Goal: Information Seeking & Learning: Compare options

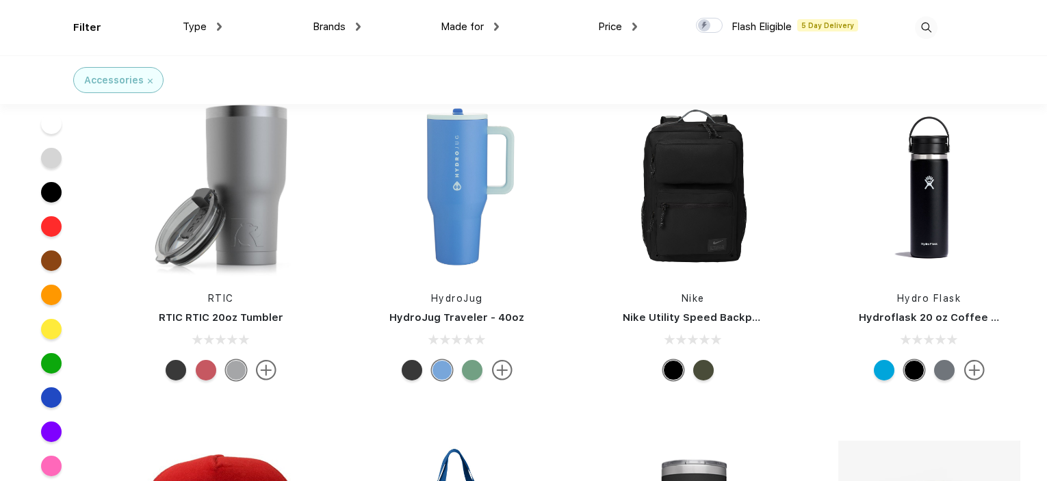
scroll to position [1711, 0]
click at [719, 221] on img at bounding box center [693, 186] width 182 height 182
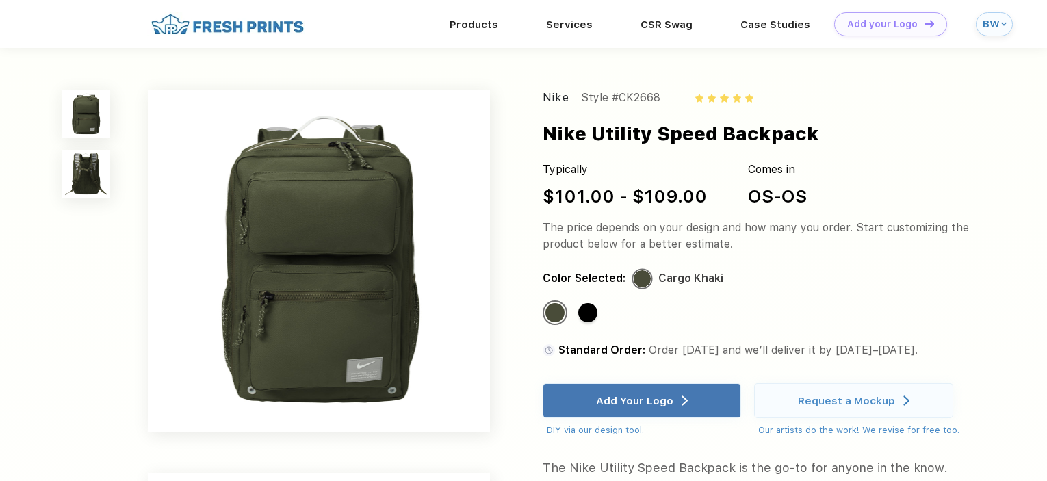
click at [90, 190] on img at bounding box center [86, 174] width 48 height 48
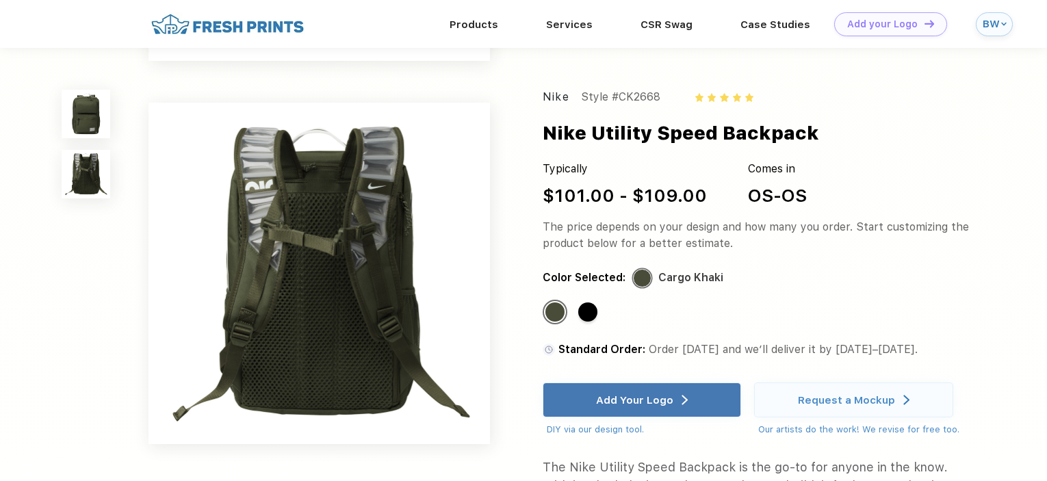
scroll to position [332, 0]
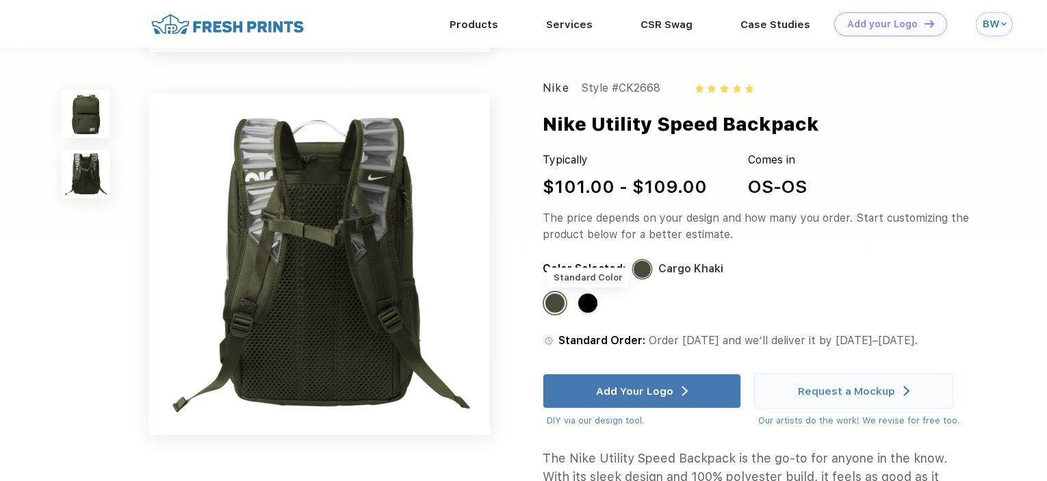
click at [593, 313] on div "Standard Color" at bounding box center [587, 303] width 19 height 19
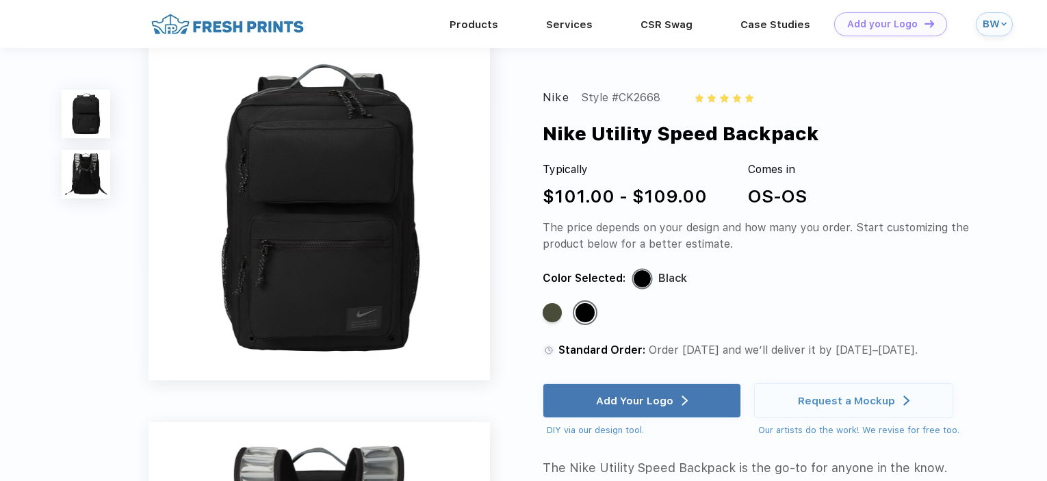
scroll to position [0, 0]
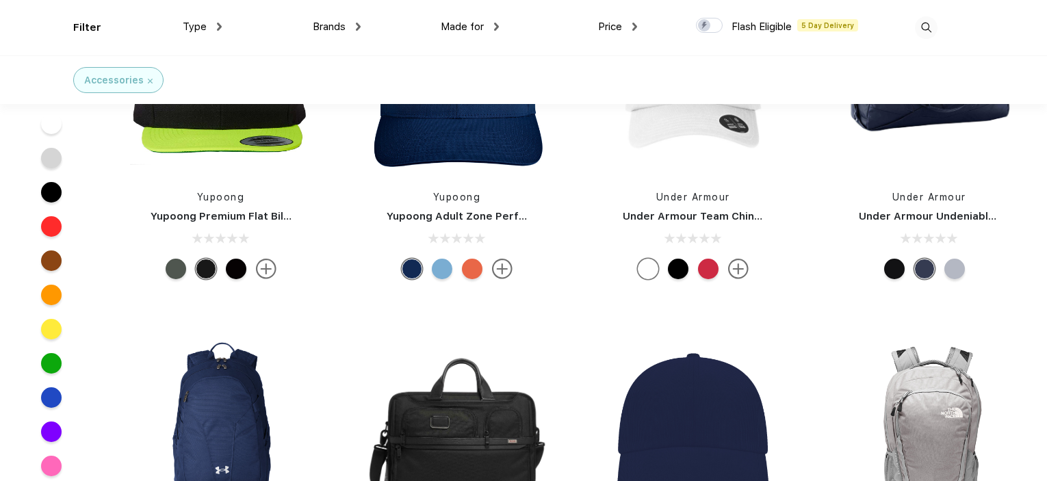
scroll to position [6846, 0]
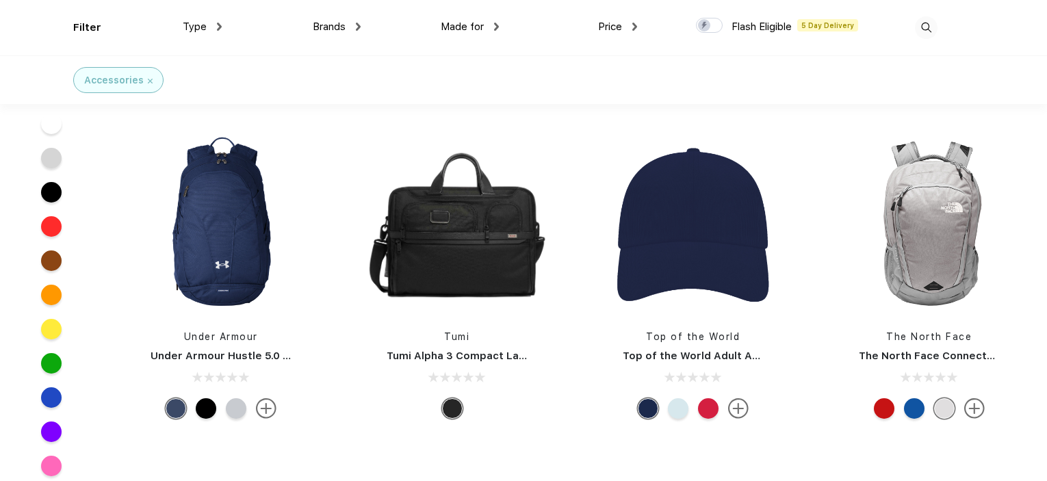
drag, startPoint x: 214, startPoint y: 324, endPoint x: 209, endPoint y: 336, distance: 12.6
drag, startPoint x: 209, startPoint y: 336, endPoint x: 209, endPoint y: 355, distance: 19.2
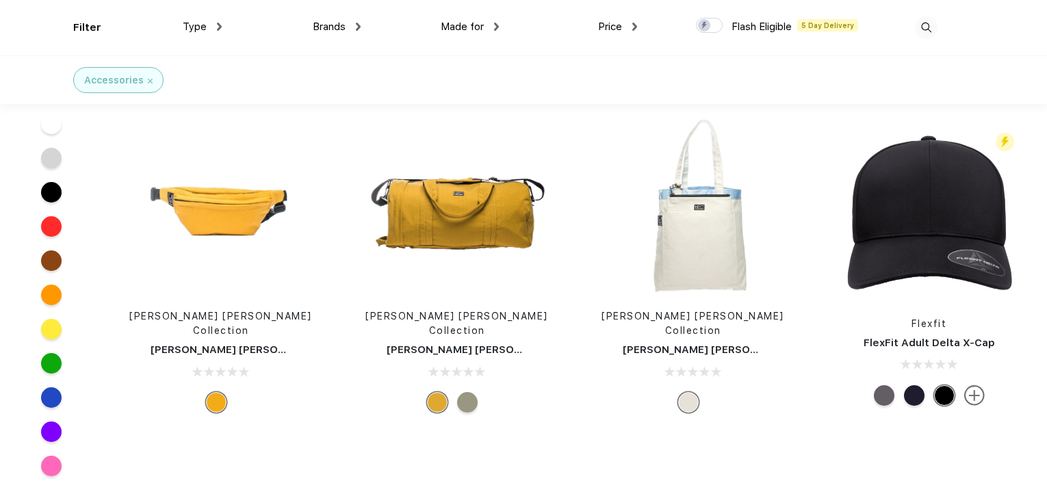
scroll to position [34704, 0]
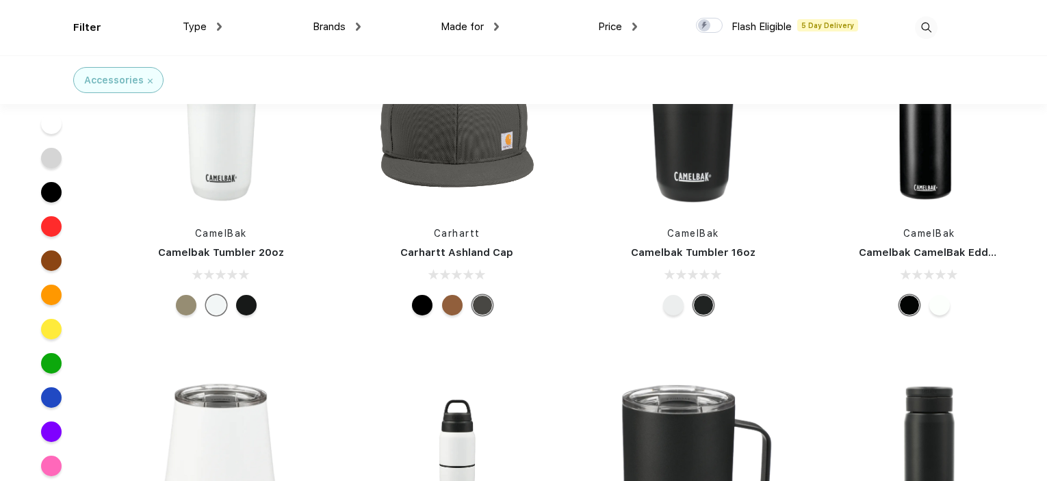
scroll to position [39906, 0]
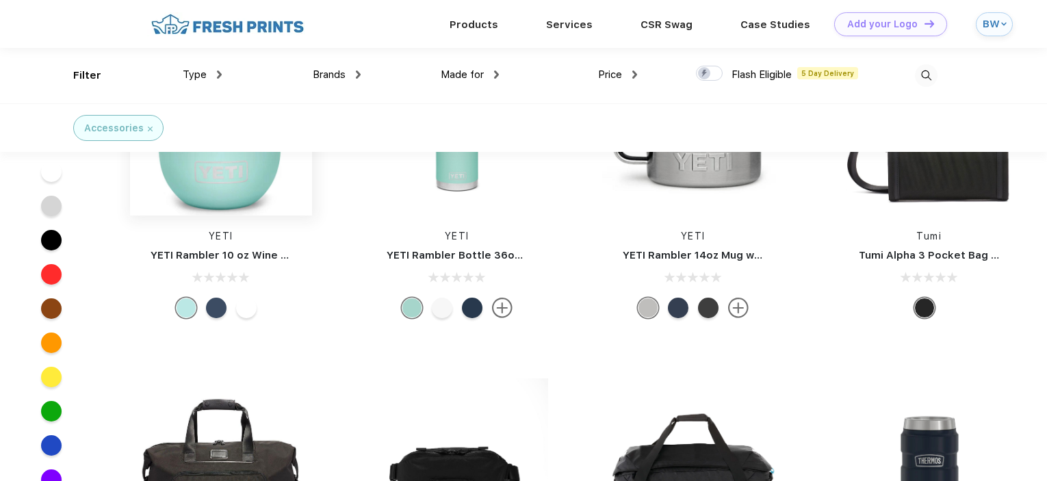
scroll to position [8488, 0]
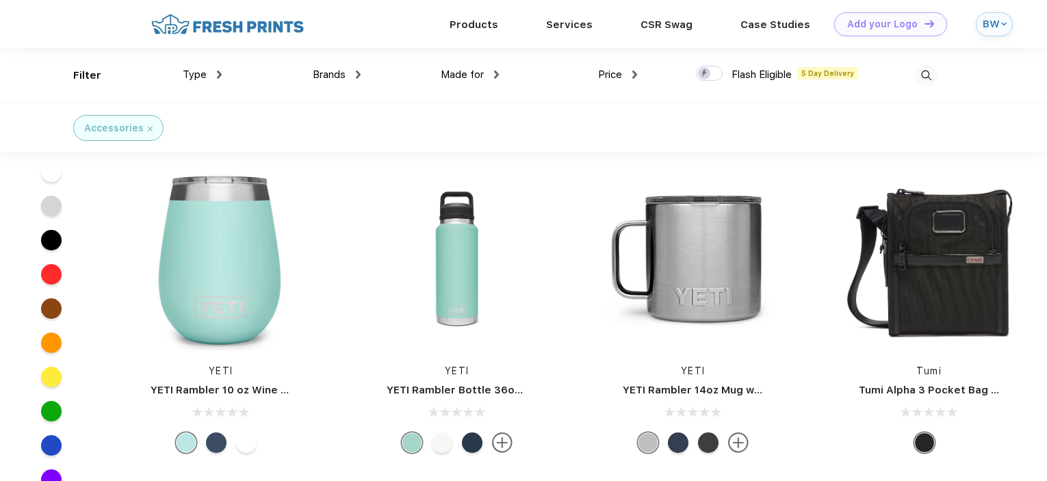
click at [214, 444] on div at bounding box center [216, 443] width 21 height 21
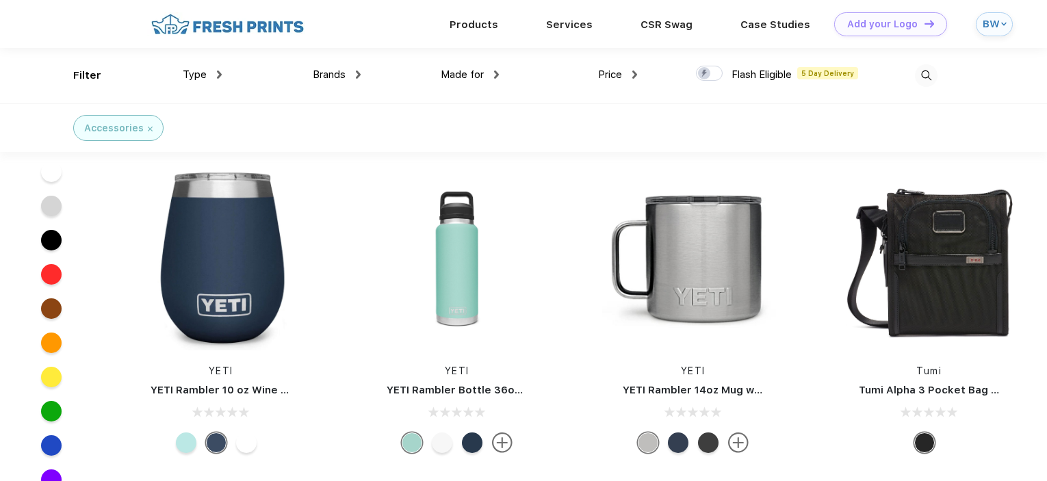
click at [244, 447] on div at bounding box center [246, 443] width 21 height 21
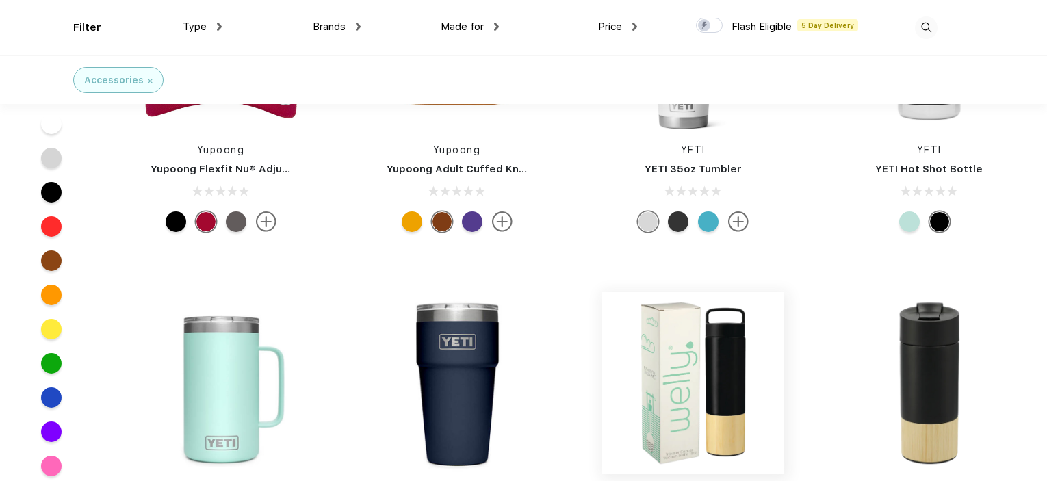
scroll to position [15127, 0]
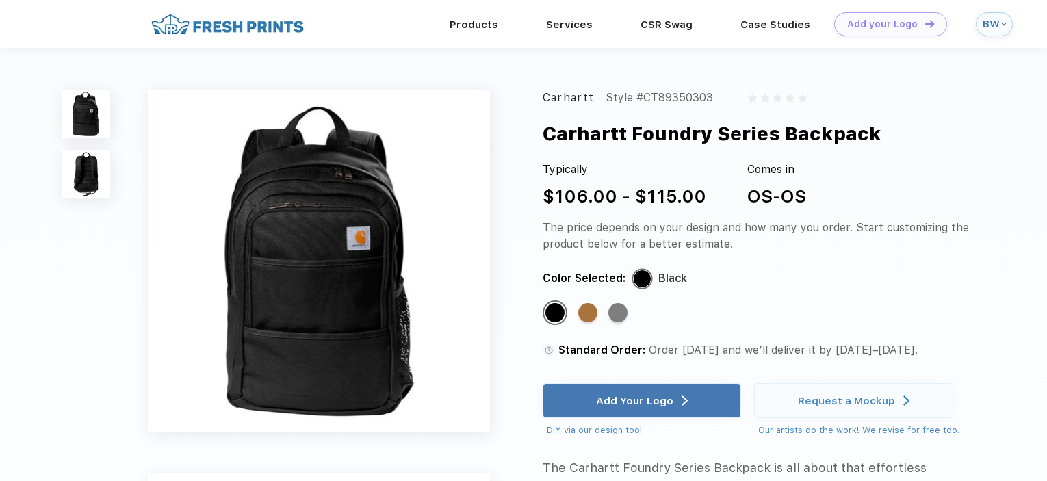
click at [79, 193] on img at bounding box center [86, 174] width 48 height 48
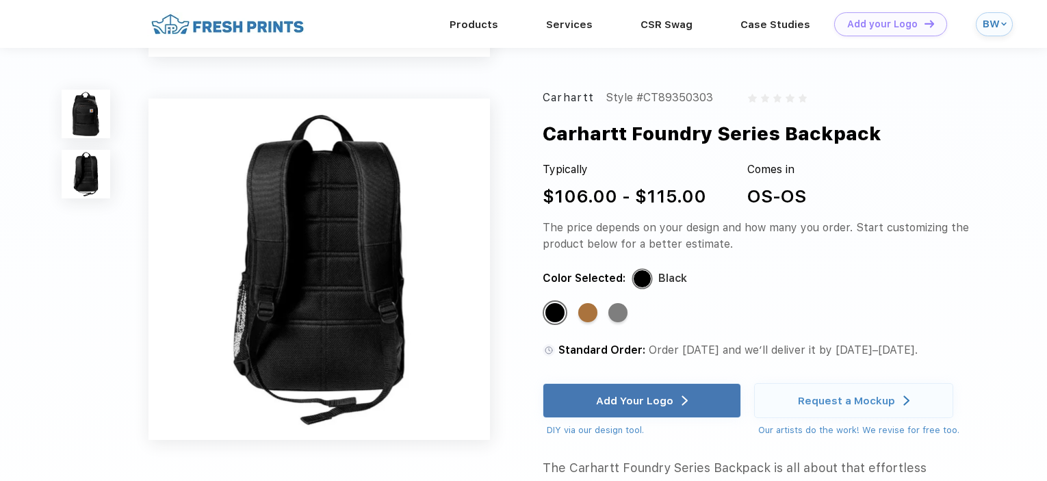
scroll to position [332, 0]
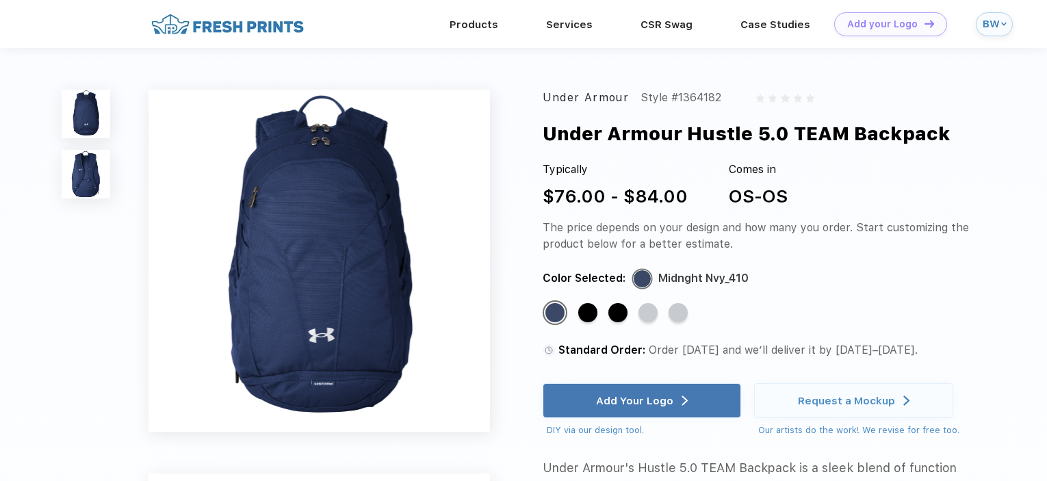
click at [84, 164] on img at bounding box center [86, 174] width 48 height 48
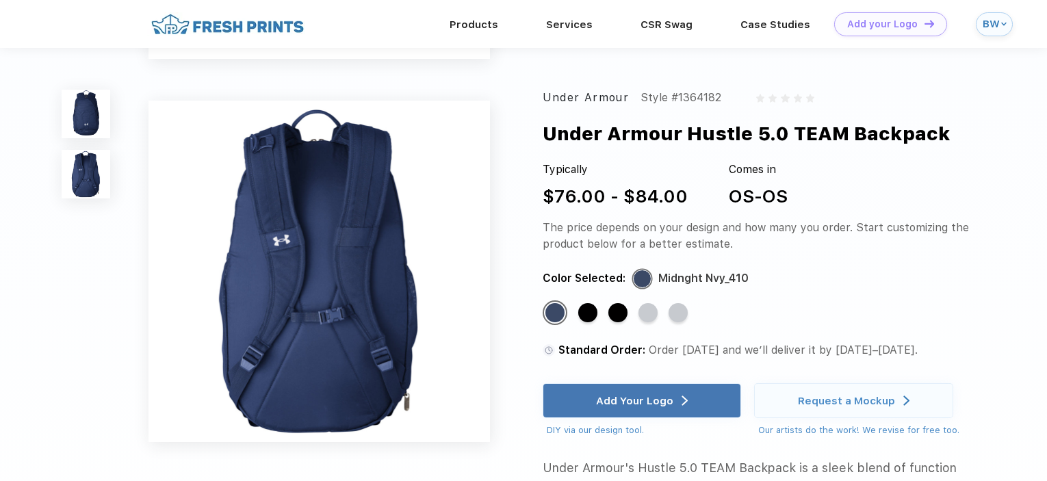
scroll to position [332, 0]
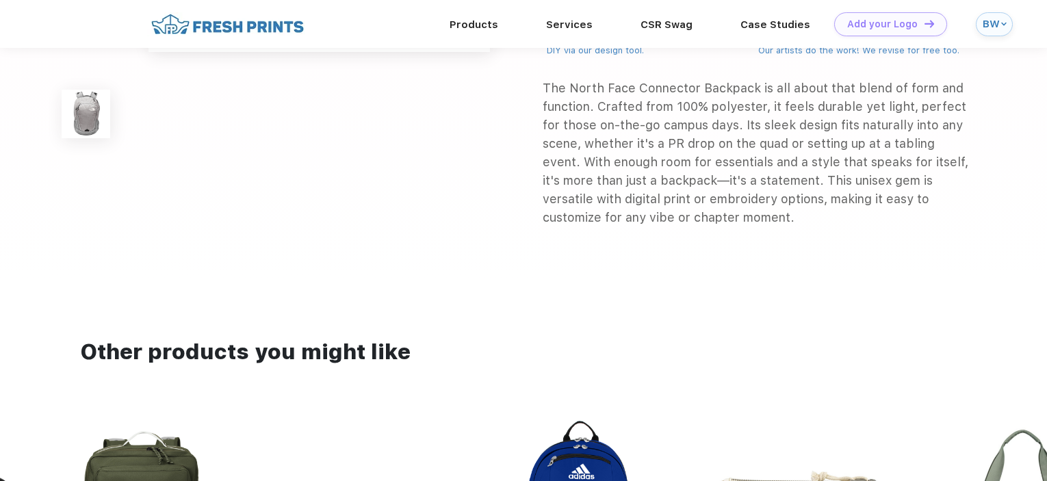
scroll to position [68, 0]
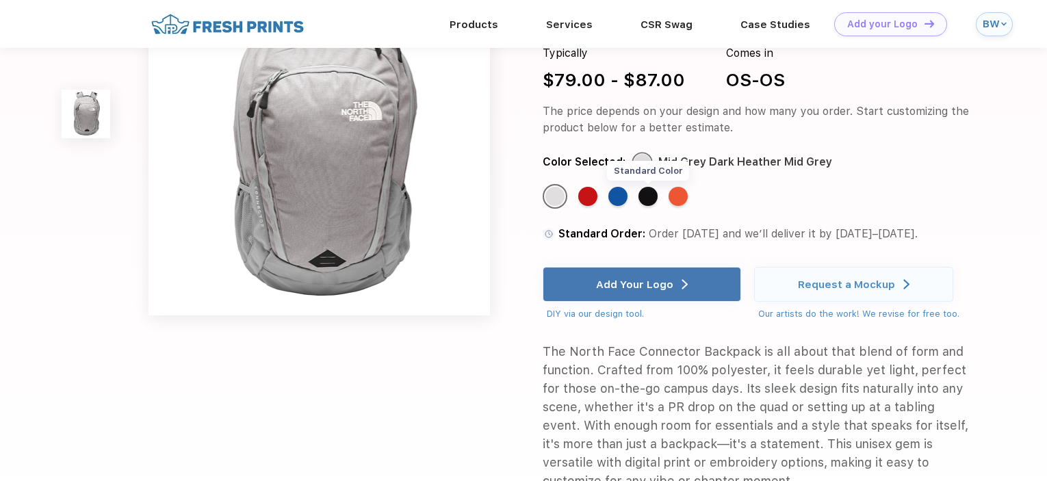
click at [643, 200] on div "Standard Color" at bounding box center [648, 196] width 19 height 19
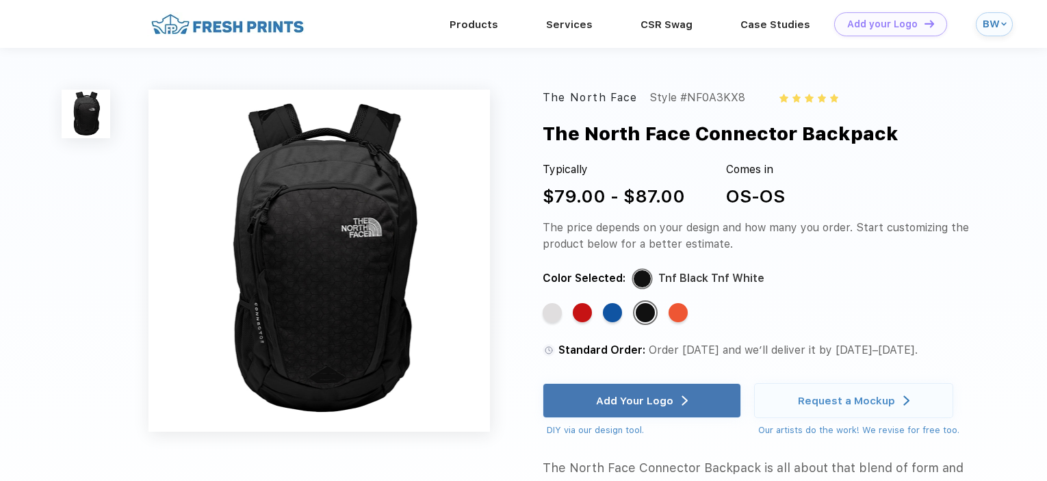
scroll to position [0, 0]
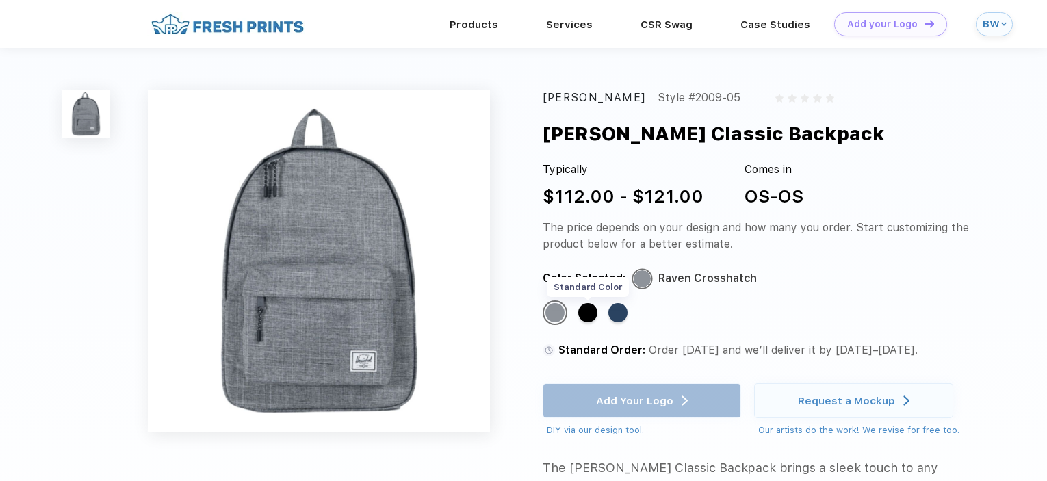
click at [591, 315] on div "Standard Color" at bounding box center [587, 312] width 19 height 19
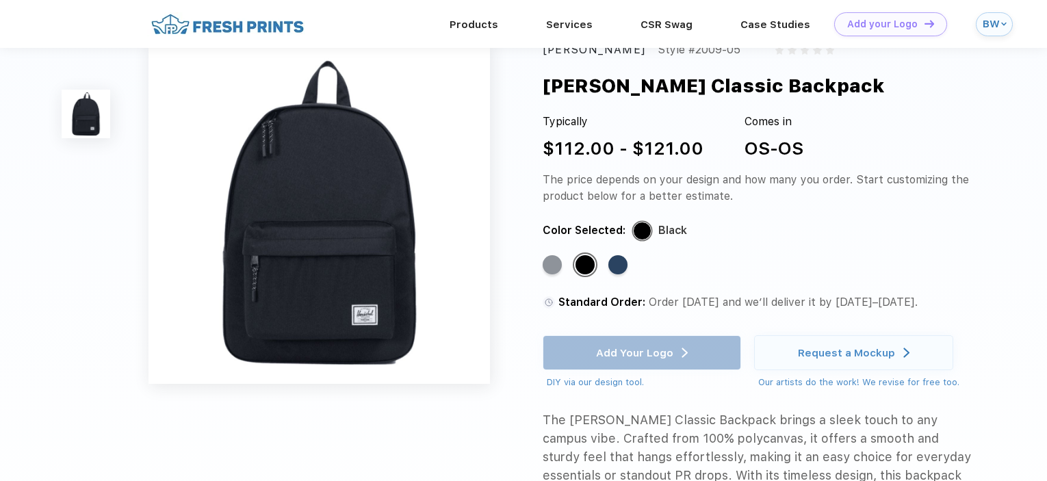
scroll to position [342, 0]
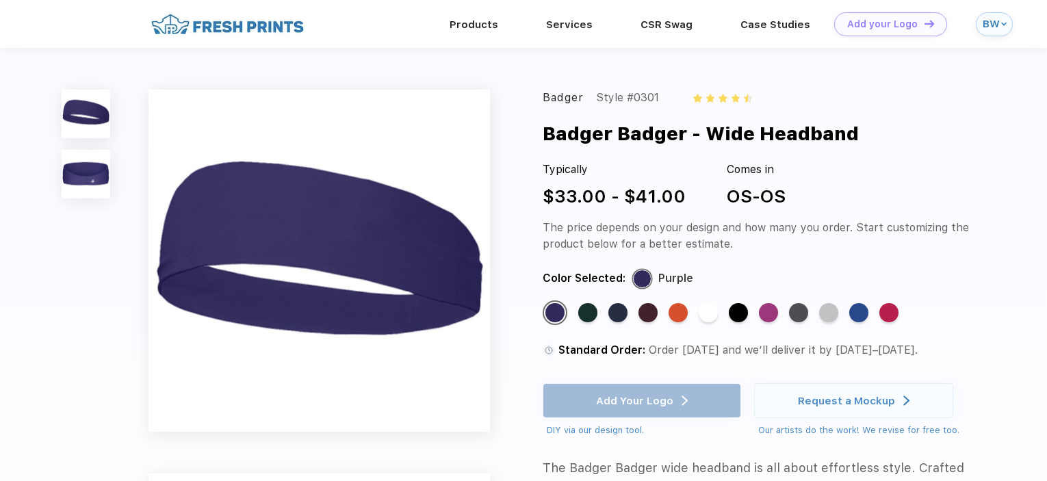
click at [91, 169] on img at bounding box center [86, 174] width 48 height 48
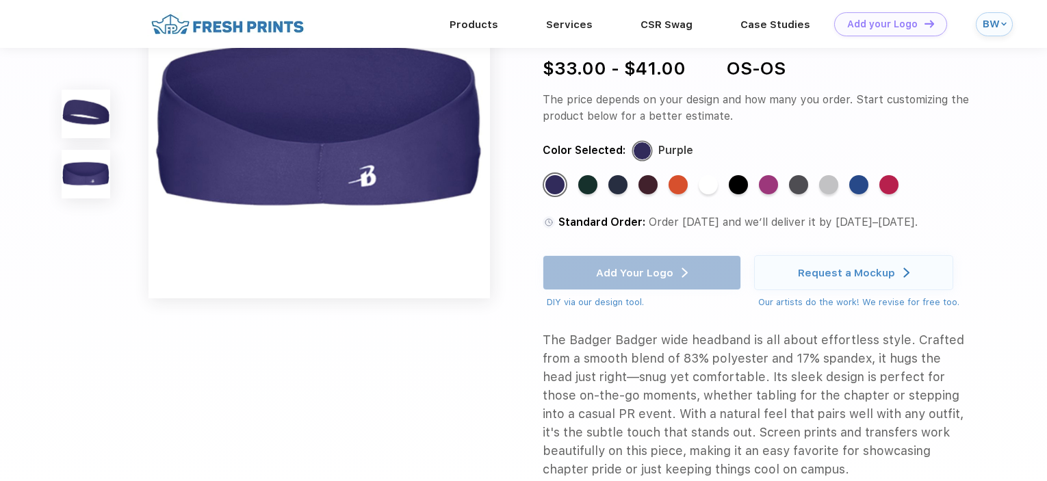
scroll to position [332, 0]
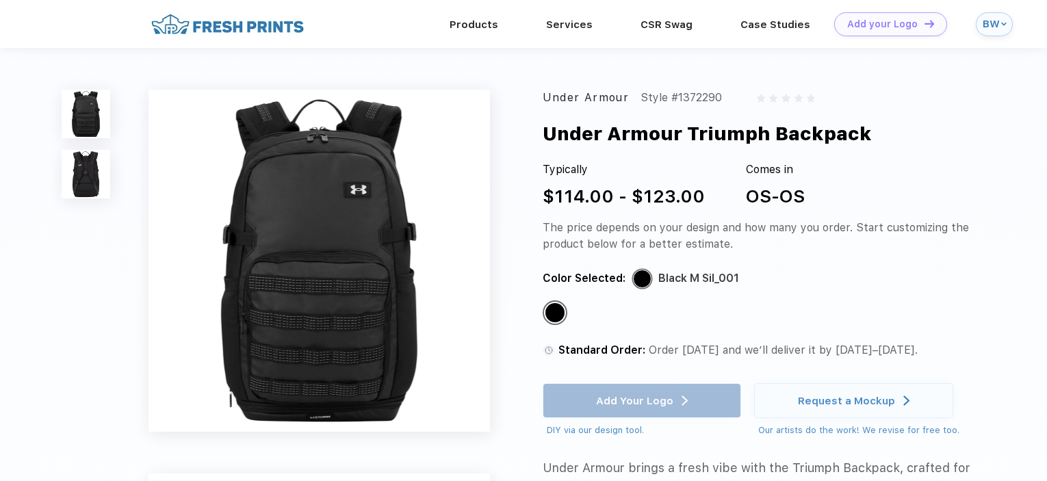
click at [73, 177] on img at bounding box center [86, 174] width 48 height 48
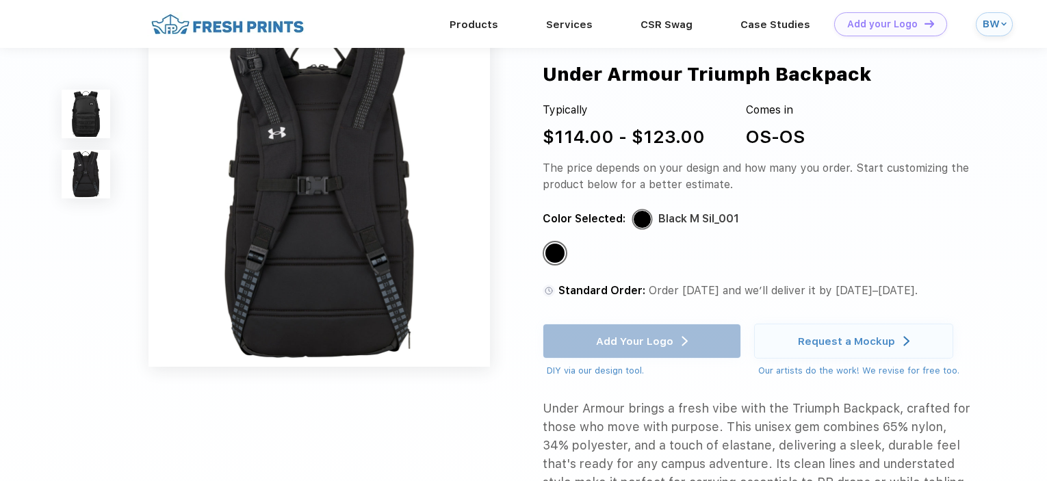
scroll to position [264, 0]
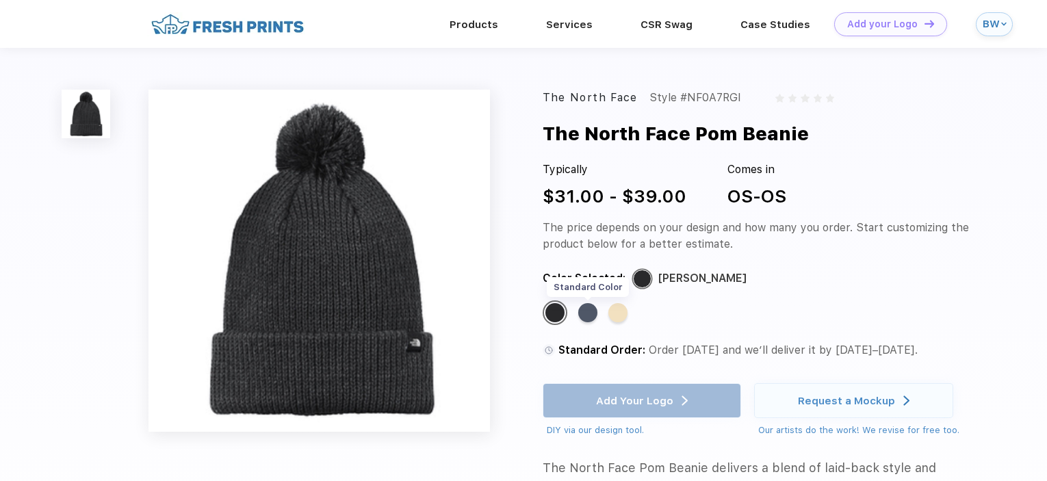
click at [582, 316] on div "Standard Color" at bounding box center [587, 312] width 19 height 19
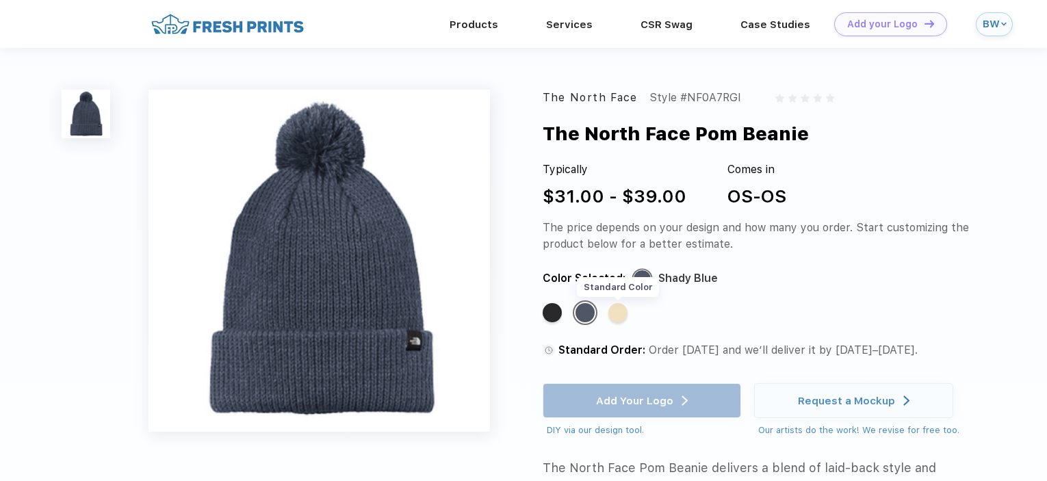
click at [620, 316] on div "Standard Color" at bounding box center [618, 312] width 19 height 19
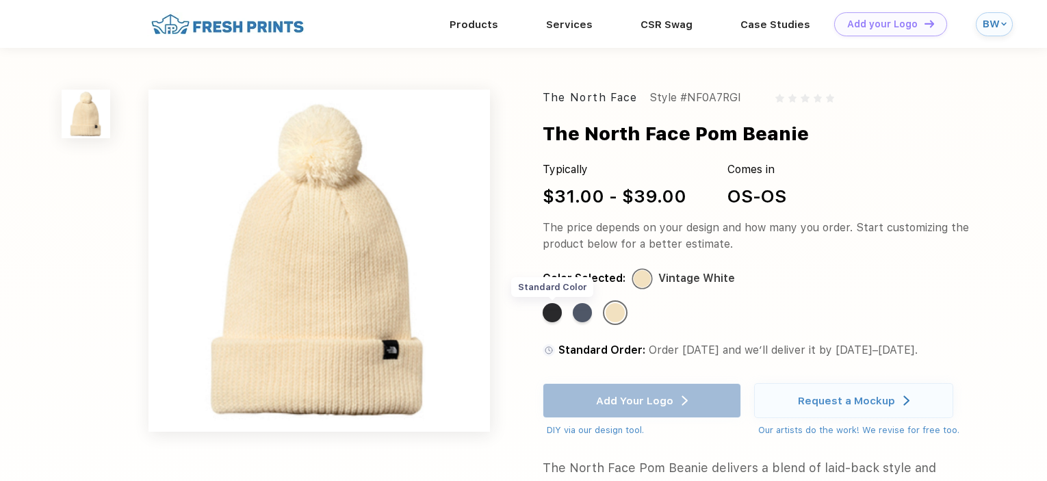
click at [553, 310] on div "Standard Color" at bounding box center [552, 312] width 19 height 19
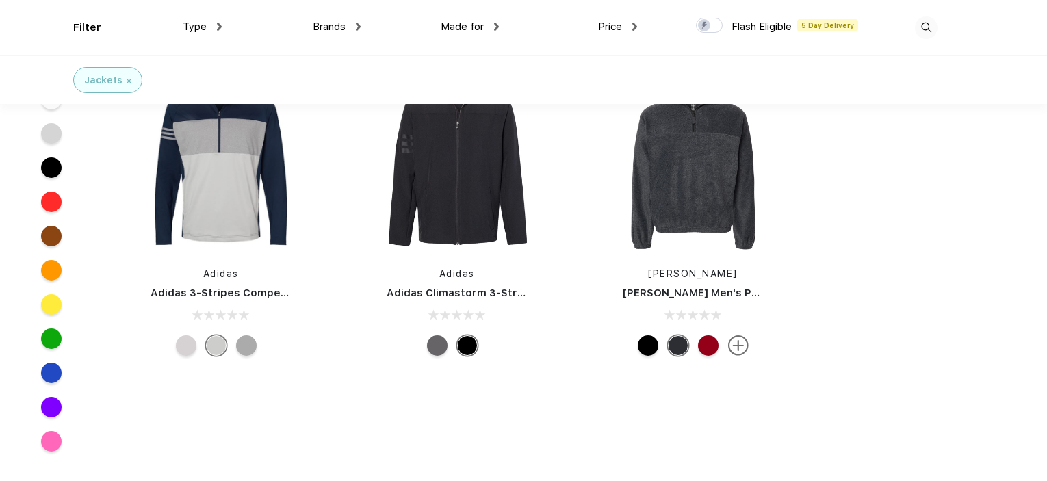
scroll to position [12527, 0]
